Goal: Task Accomplishment & Management: Manage account settings

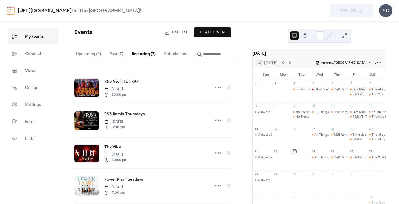
click at [90, 54] on button "Upcoming (2)" at bounding box center [89, 53] width 34 height 20
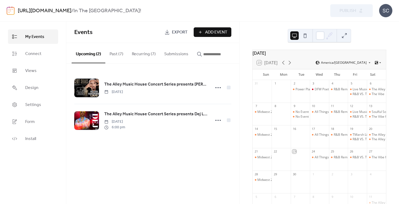
click at [32, 39] on span "My Events" at bounding box center [34, 37] width 19 height 6
click at [33, 53] on span "Connect" at bounding box center [33, 54] width 16 height 6
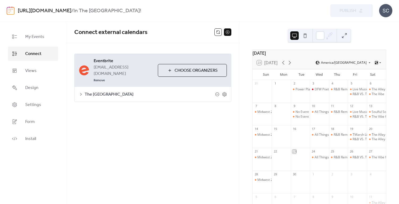
click at [207, 44] on div "**********" at bounding box center [152, 78] width 173 height 70
click at [217, 32] on button at bounding box center [218, 31] width 7 height 7
click at [219, 32] on button at bounding box center [218, 31] width 7 height 7
click at [36, 38] on span "My Events" at bounding box center [34, 37] width 19 height 6
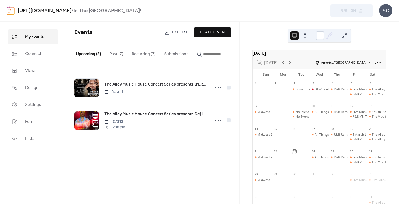
click at [113, 54] on button "Past (7)" at bounding box center [116, 53] width 22 height 20
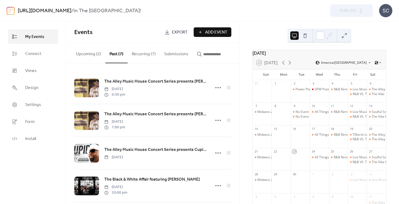
click at [134, 54] on button "Recurring (7)" at bounding box center [144, 53] width 32 height 20
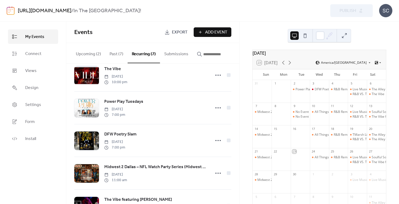
scroll to position [77, 0]
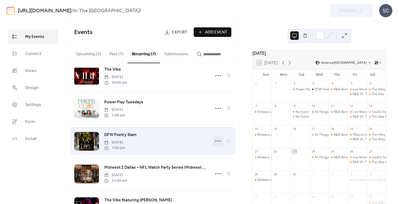
click at [216, 143] on icon at bounding box center [218, 141] width 8 height 8
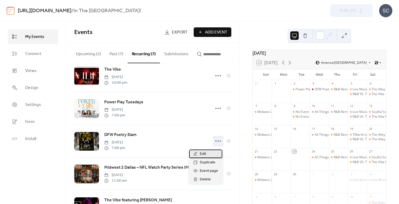
click at [202, 155] on span "Edit" at bounding box center [203, 154] width 6 height 6
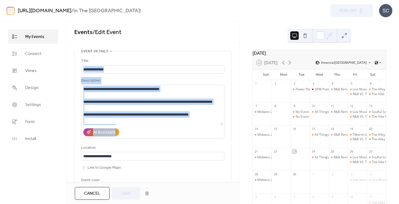
drag, startPoint x: 238, startPoint y: 62, endPoint x: 237, endPoint y: 103, distance: 41.7
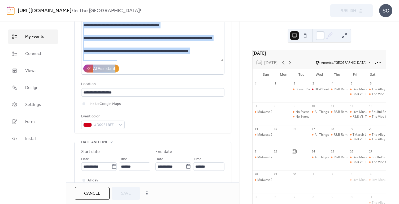
scroll to position [63, 0]
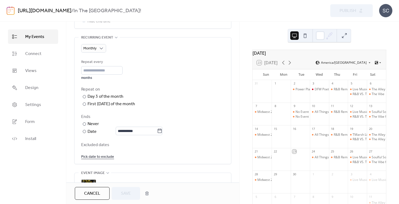
scroll to position [232, 0]
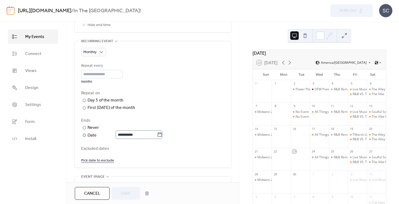
click at [162, 135] on icon at bounding box center [159, 134] width 5 height 5
click at [157, 135] on input "**********" at bounding box center [136, 134] width 41 height 8
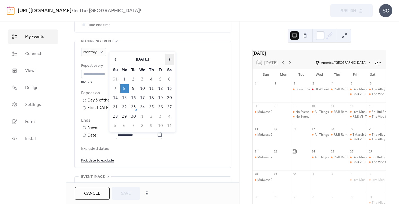
click at [170, 60] on span "›" at bounding box center [170, 59] width 8 height 11
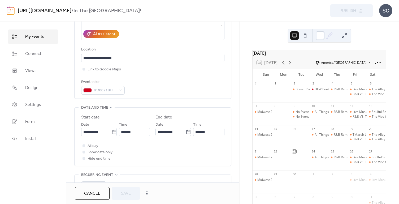
scroll to position [91, 0]
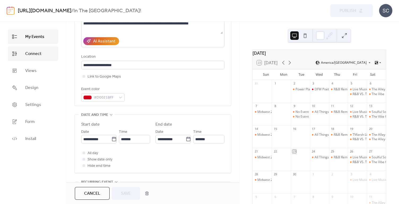
click at [38, 53] on span "Connect" at bounding box center [33, 54] width 16 height 6
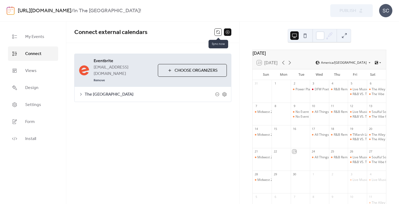
click at [215, 34] on button at bounding box center [218, 31] width 7 height 7
click at [291, 65] on icon at bounding box center [290, 62] width 6 height 6
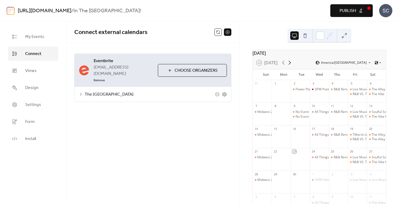
click at [291, 66] on icon at bounding box center [290, 62] width 6 height 6
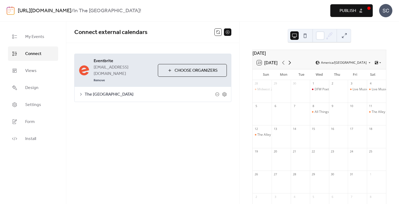
click at [292, 65] on icon at bounding box center [290, 62] width 6 height 6
click at [286, 66] on icon at bounding box center [283, 62] width 6 height 6
click at [292, 66] on icon at bounding box center [290, 62] width 6 height 6
click at [284, 65] on icon at bounding box center [283, 62] width 6 height 6
click at [241, 85] on div "October 2025 23 Today America/Chicago Sun Mon Tue Wed Thu Fri Sat 28 Midwest 2 …" at bounding box center [320, 113] width 160 height 182
